Goal: Transaction & Acquisition: Book appointment/travel/reservation

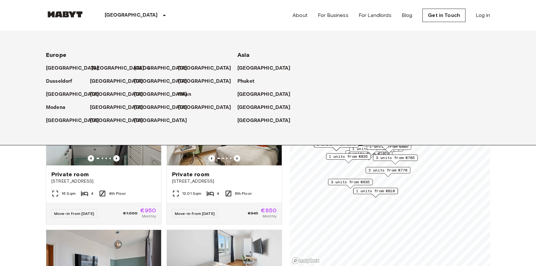
click at [99, 69] on p "[GEOGRAPHIC_DATA]" at bounding box center [117, 68] width 53 height 8
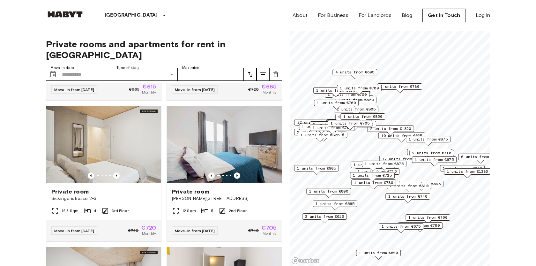
scroll to position [567, 0]
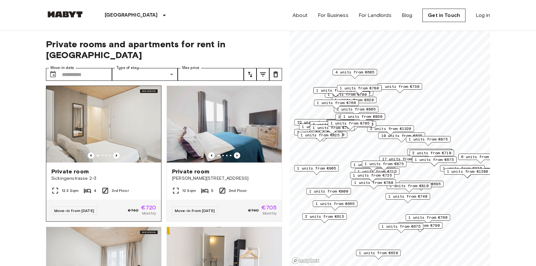
click at [123, 175] on span "Sickingenstrasse 2-3" at bounding box center [103, 178] width 105 height 6
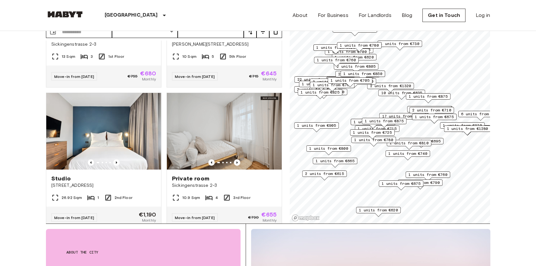
scroll to position [1517, 0]
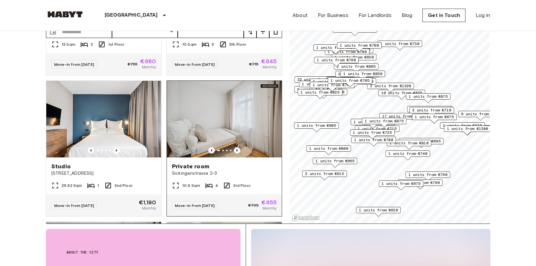
click at [235, 162] on div "Private room" at bounding box center [224, 166] width 105 height 8
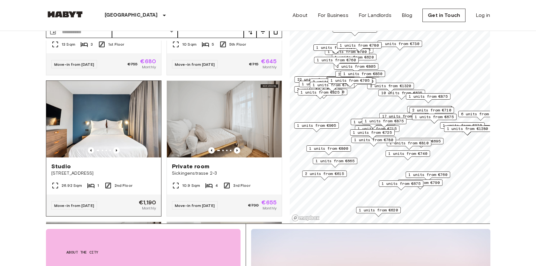
click at [129, 162] on div "Studio" at bounding box center [103, 166] width 105 height 8
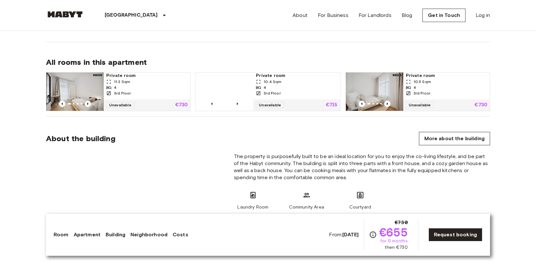
scroll to position [436, 0]
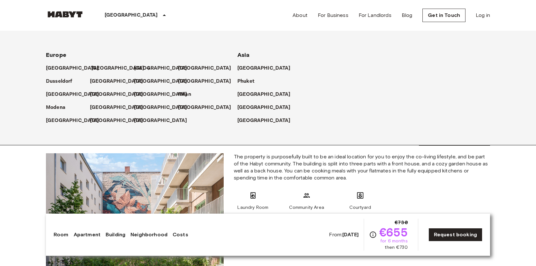
click at [99, 68] on p "[GEOGRAPHIC_DATA]" at bounding box center [117, 68] width 53 height 8
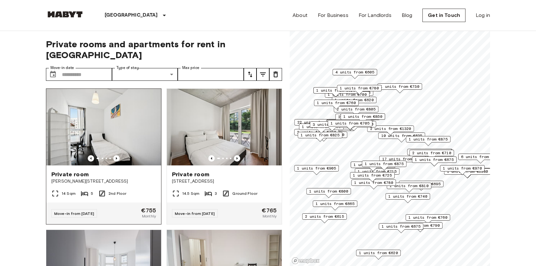
click at [124, 178] on span "Bernhard-Weiß-Straße 1-3" at bounding box center [103, 181] width 105 height 6
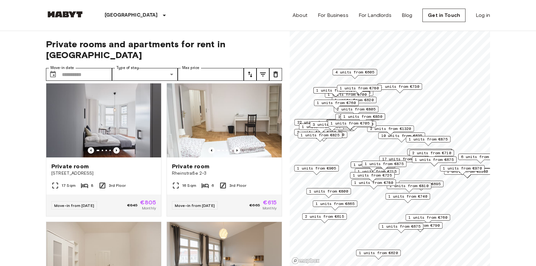
scroll to position [149, 0]
click at [231, 170] on span "Rheinstraße 2-3" at bounding box center [224, 173] width 105 height 6
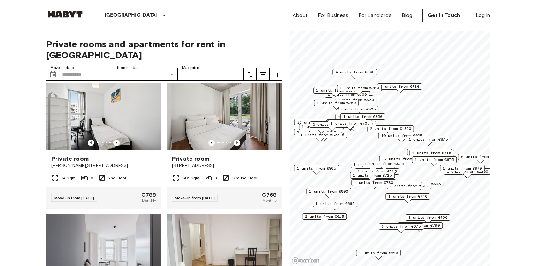
scroll to position [6, 0]
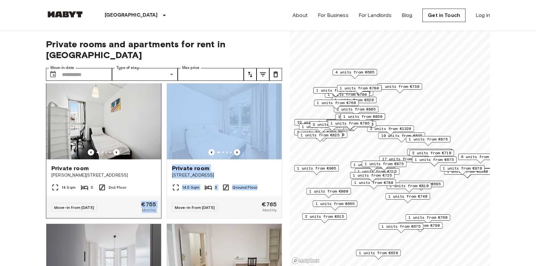
drag, startPoint x: 164, startPoint y: 194, endPoint x: 141, endPoint y: 192, distance: 23.0
click at [141, 192] on div "Private room Bernhard-Weiß-Straße 1-3 14 Sqm 5 2nd Floor Move-in from 21 Sep 25…" at bounding box center [161, 174] width 241 height 183
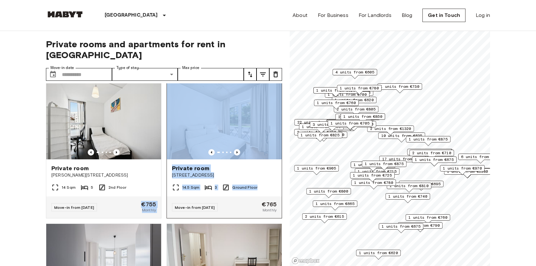
click at [226, 164] on div "Private room" at bounding box center [224, 168] width 105 height 8
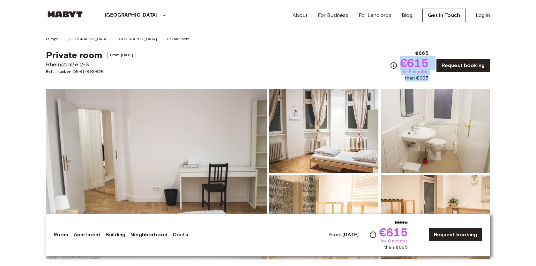
drag, startPoint x: 404, startPoint y: 62, endPoint x: 436, endPoint y: 78, distance: 36.2
click at [436, 79] on div "€665 €615 for 6 months then €665 Request booking" at bounding box center [440, 65] width 100 height 32
copy div "€615 for 6 months then €665"
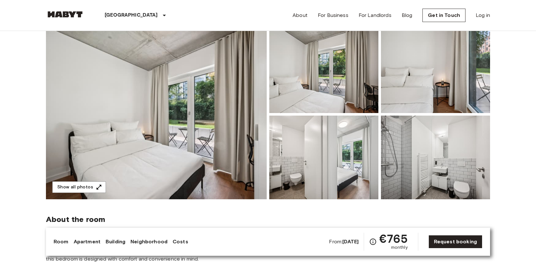
scroll to position [68, 0]
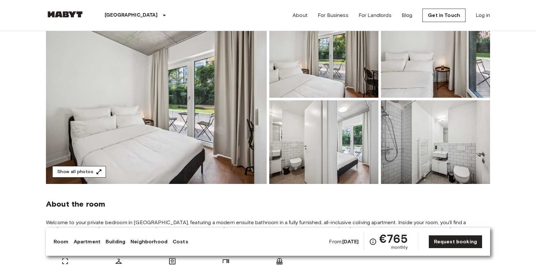
click at [96, 169] on icon "button" at bounding box center [99, 171] width 6 height 6
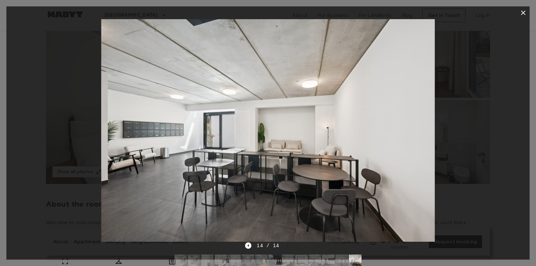
click at [522, 11] on icon "button" at bounding box center [523, 13] width 4 height 4
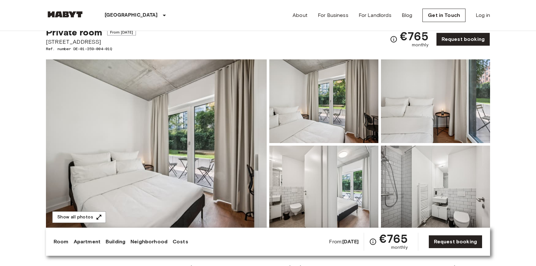
scroll to position [0, 0]
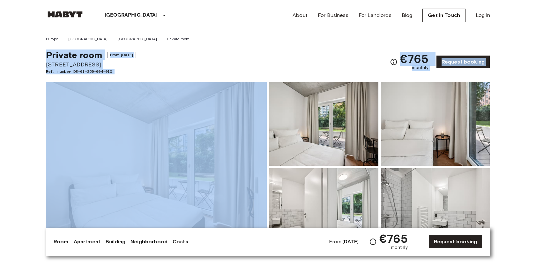
drag, startPoint x: 40, startPoint y: 54, endPoint x: 121, endPoint y: 77, distance: 84.6
copy div "Private room From [DATE] [STREET_ADDRESS]. number DE-01-259-004-01Q €765 monthl…"
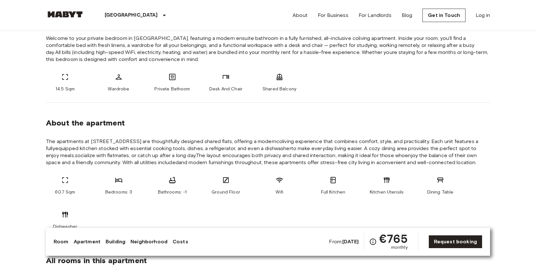
scroll to position [219, 0]
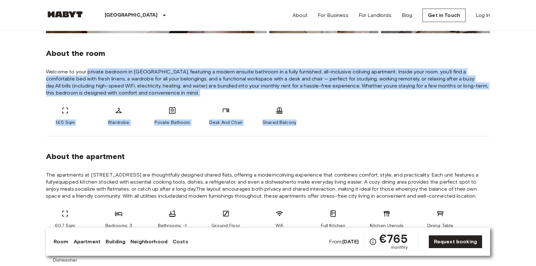
drag, startPoint x: 87, startPoint y: 72, endPoint x: 316, endPoint y: 126, distance: 234.5
click at [316, 127] on div "About the room Welcome to your private bedroom in [GEOGRAPHIC_DATA], featuring …" at bounding box center [268, 84] width 444 height 103
copy div "private bedroom in [GEOGRAPHIC_DATA], featuring a modern ensuite bathroom in a …"
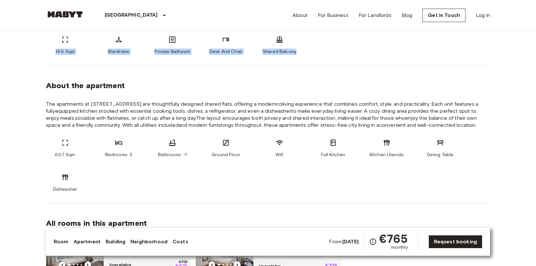
scroll to position [290, 0]
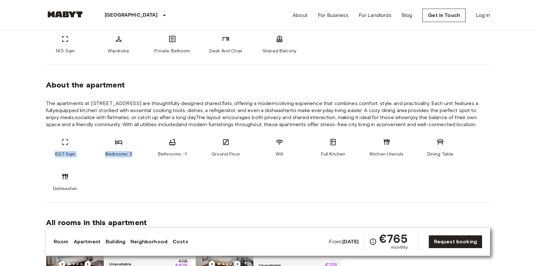
drag, startPoint x: 50, startPoint y: 149, endPoint x: 122, endPoint y: 179, distance: 77.8
click at [122, 179] on div "60.7 Sqm Bedrooms: 3 Bathrooms: -1 Ground Floor Wifi Full Kitchen Kitchen Utens…" at bounding box center [268, 165] width 444 height 54
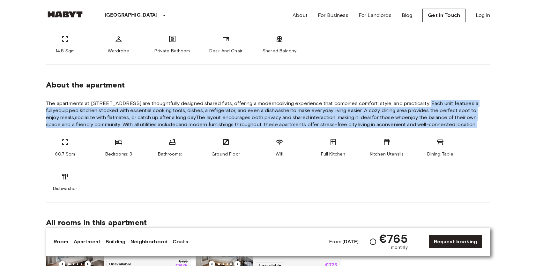
drag, startPoint x: 422, startPoint y: 103, endPoint x: 419, endPoint y: 199, distance: 96.7
click at [420, 200] on section "About the apartment The apartments at [GEOGRAPHIC_DATA] are thoughtfully design…" at bounding box center [268, 134] width 444 height 138
copy span "Each unit features a fullyequipped kitchen stocked with essential cooking tools…"
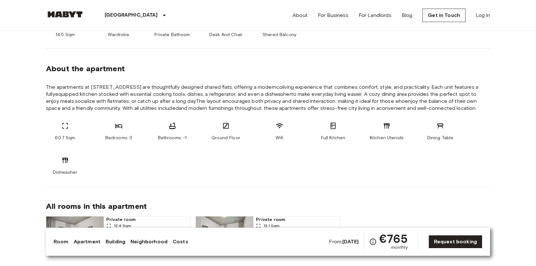
click at [280, 73] on section "About the apartment The apartments at [GEOGRAPHIC_DATA] are thoughtfully design…" at bounding box center [268, 117] width 444 height 138
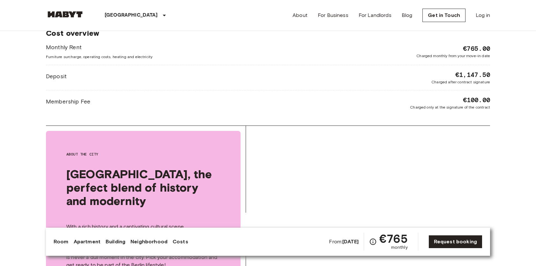
scroll to position [1018, 0]
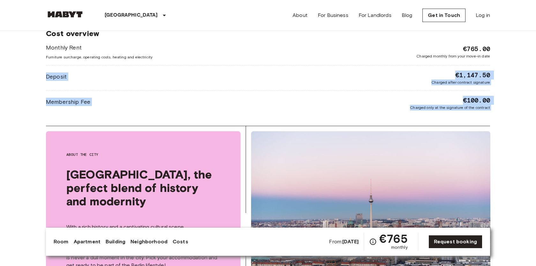
drag, startPoint x: 41, startPoint y: 78, endPoint x: 131, endPoint y: 125, distance: 101.9
copy div "Deposit €1,147.50 Charged after contract signature Membership Fee €100.00 Charg…"
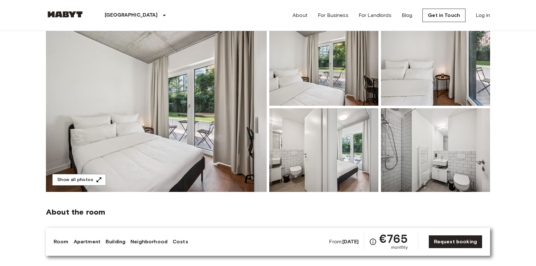
scroll to position [0, 0]
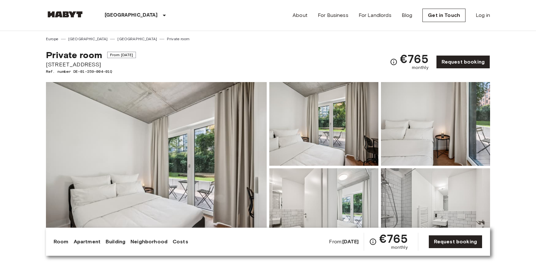
click at [214, 71] on div "Private room From [DATE] [STREET_ADDRESS]. number DE-01-259-004-01Q €765 monthl…" at bounding box center [268, 58] width 444 height 33
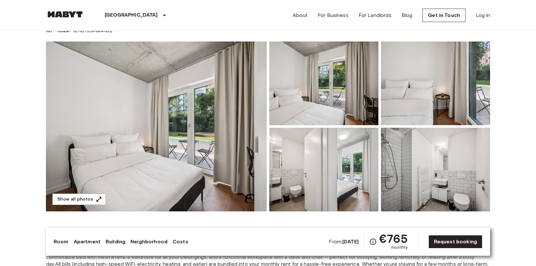
scroll to position [131, 0]
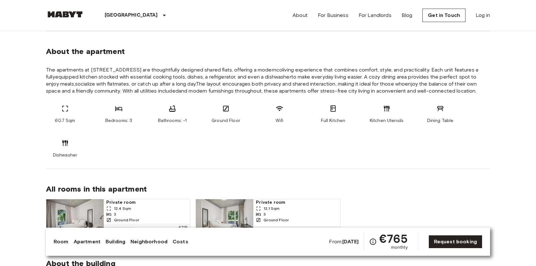
click at [134, 89] on span "The apartments at [STREET_ADDRESS] are thoughtfully designed shared flats, offe…" at bounding box center [268, 80] width 444 height 28
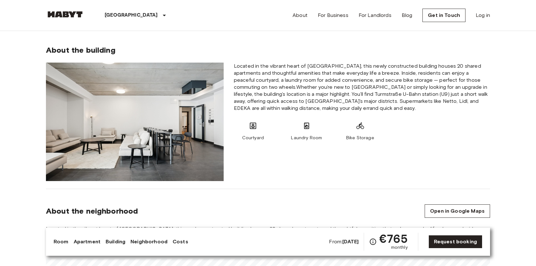
scroll to position [535, 0]
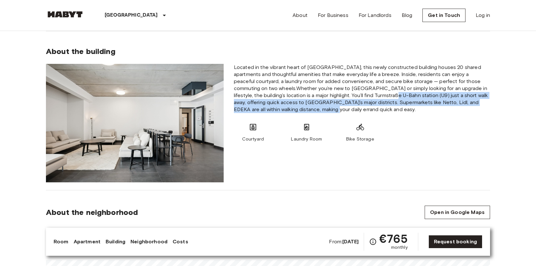
drag, startPoint x: 369, startPoint y: 94, endPoint x: 371, endPoint y: 114, distance: 19.8
click at [371, 115] on div "Located in the vibrant heart of [GEOGRAPHIC_DATA], this newly constructed build…" at bounding box center [362, 123] width 266 height 118
copy span "just a short walk away, offering quick access to [GEOGRAPHIC_DATA]’s major dist…"
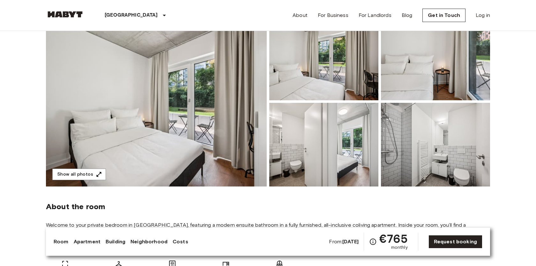
scroll to position [0, 0]
